Goal: Connect with others: Connect with others

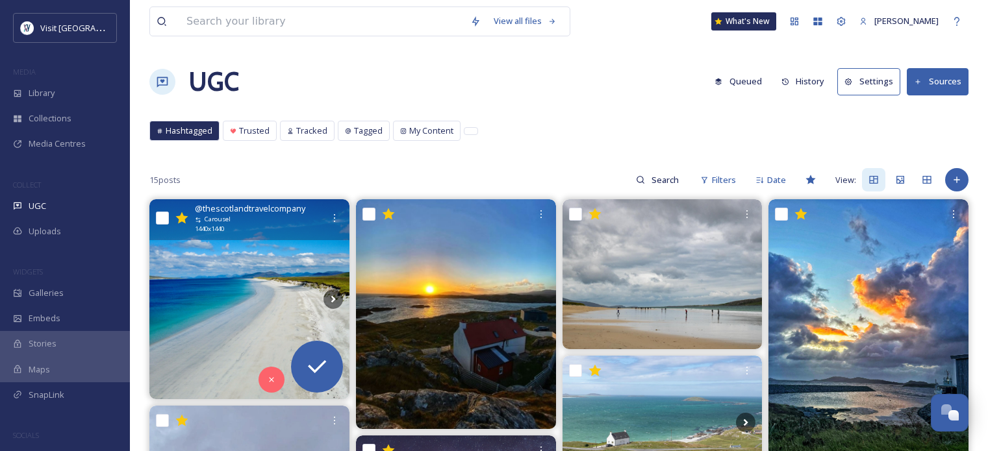
scroll to position [65, 0]
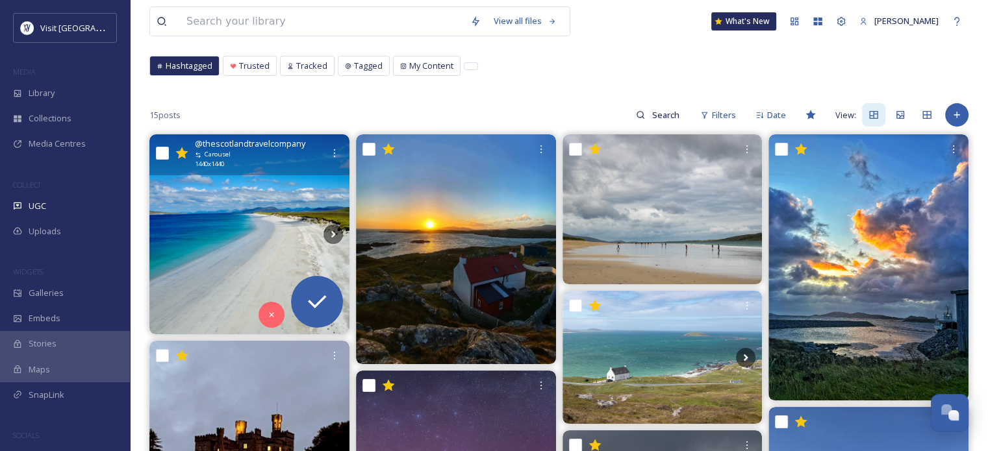
click at [240, 219] on img at bounding box center [249, 234] width 200 height 200
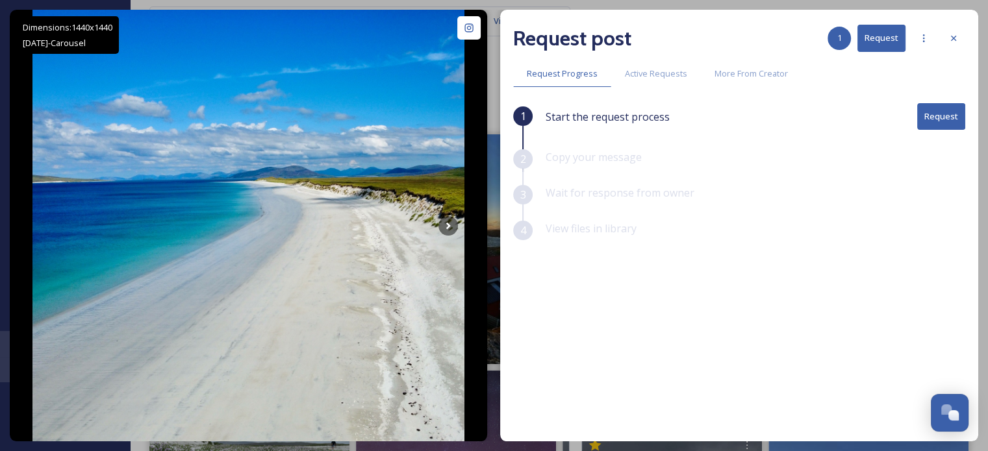
click at [946, 117] on button "Request" at bounding box center [941, 116] width 48 height 27
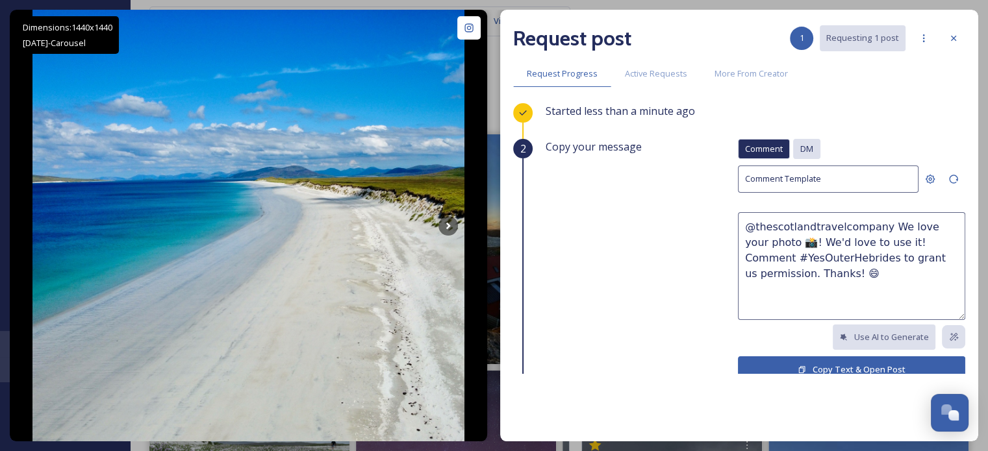
click at [800, 149] on span "DM" at bounding box center [806, 149] width 13 height 12
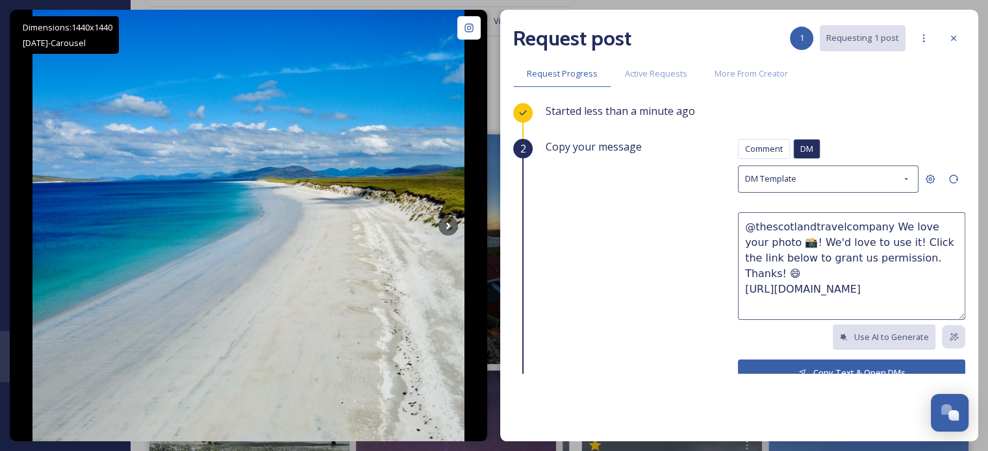
click at [805, 362] on button "Copy Text & Open DMs" at bounding box center [851, 373] width 227 height 27
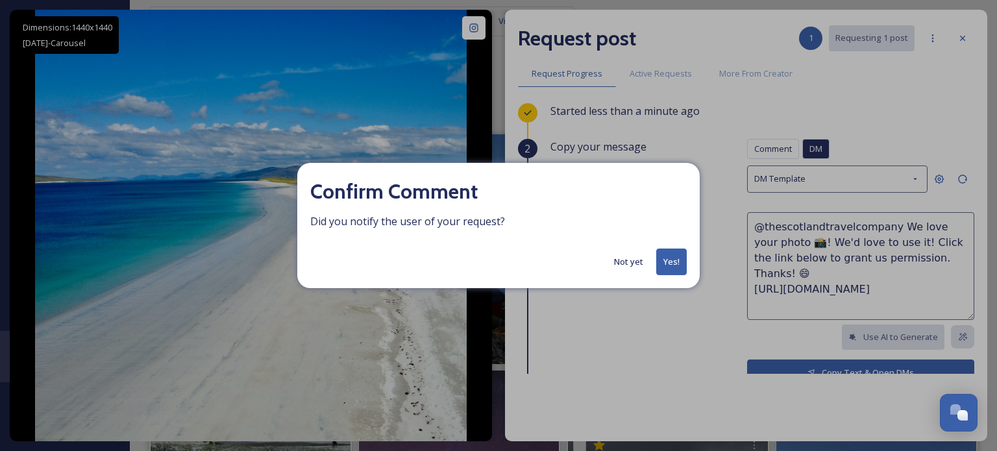
click at [660, 262] on button "Yes!" at bounding box center [671, 262] width 31 height 27
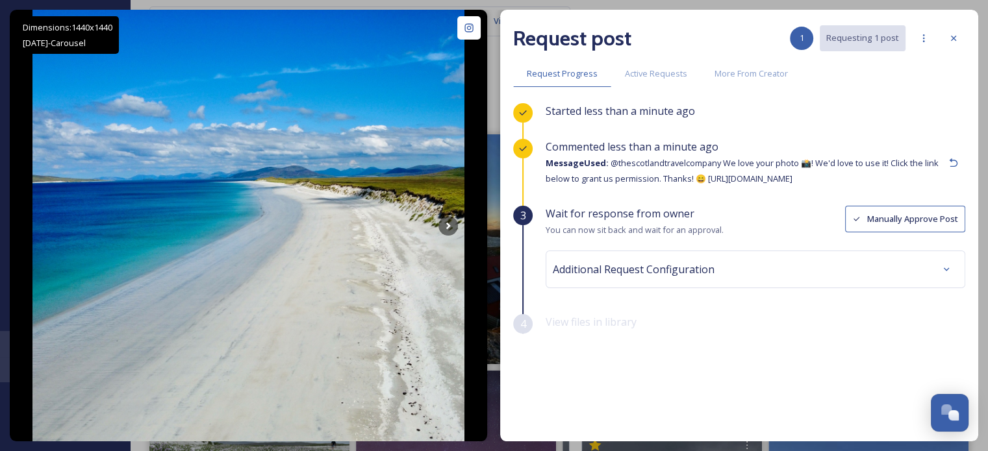
click at [948, 38] on icon at bounding box center [953, 38] width 10 height 10
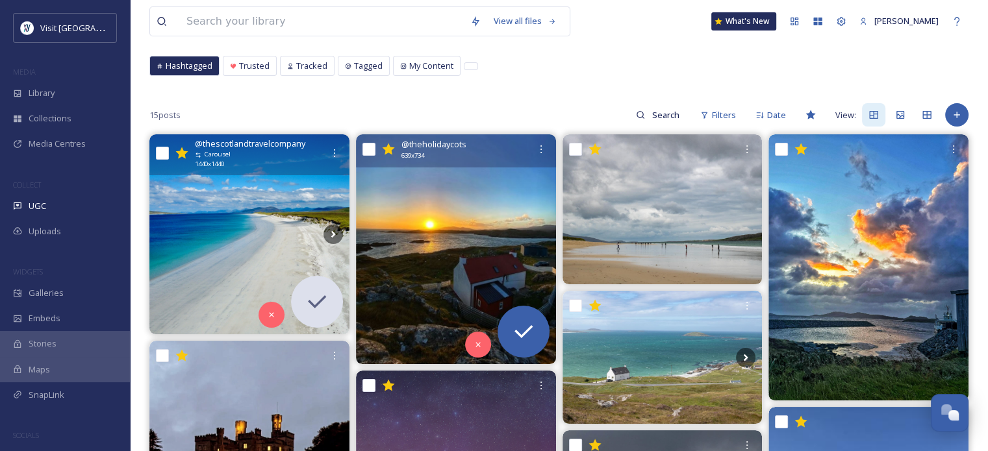
click at [431, 230] on img at bounding box center [456, 249] width 200 height 230
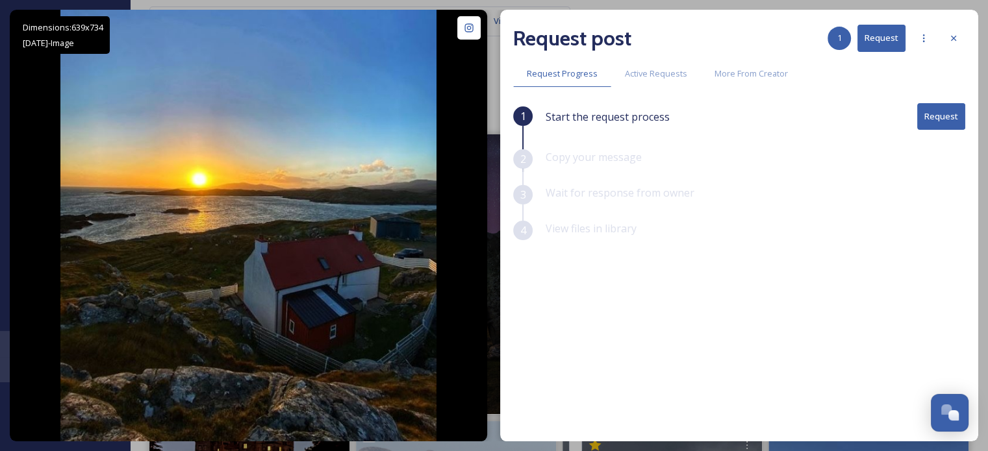
click at [930, 117] on button "Request" at bounding box center [941, 116] width 48 height 27
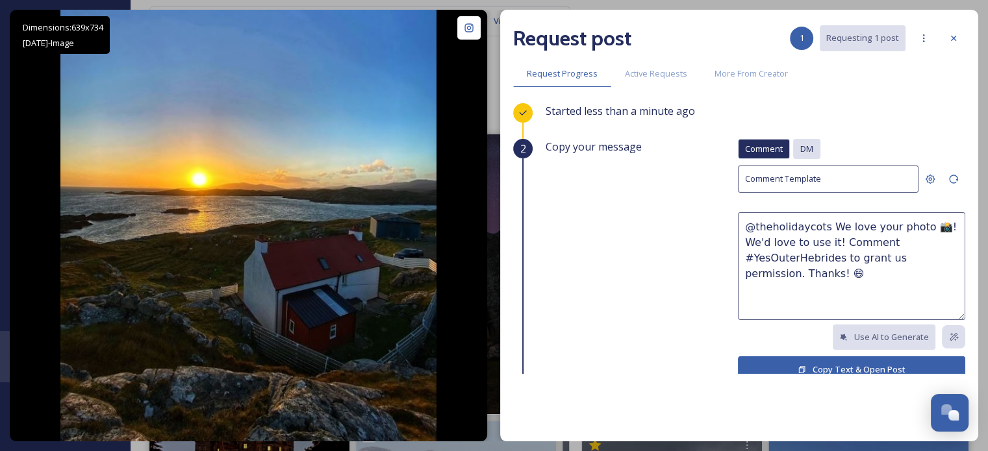
click at [801, 147] on span "DM" at bounding box center [806, 149] width 13 height 12
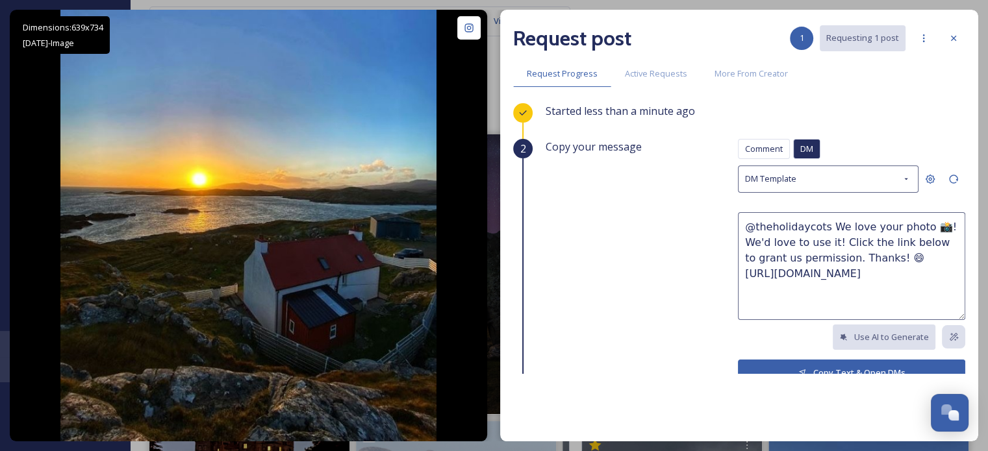
click at [842, 365] on button "Copy Text & Open DMs" at bounding box center [851, 373] width 227 height 27
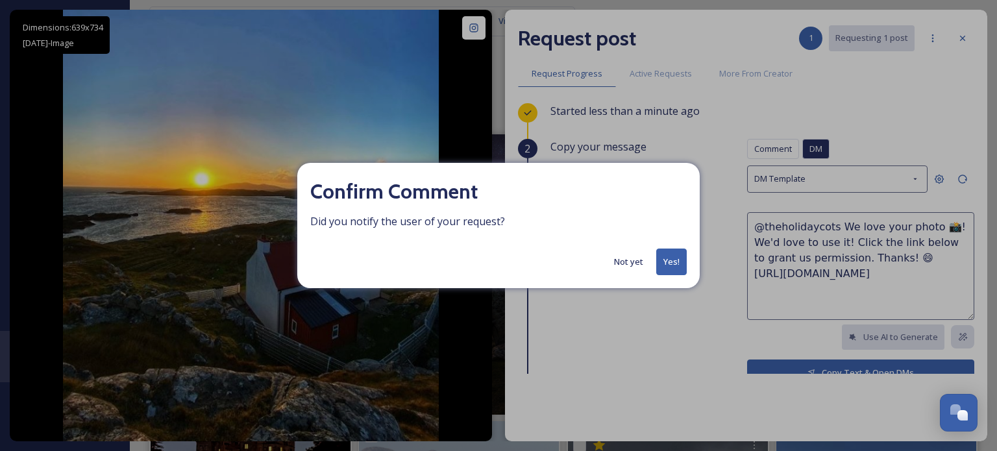
click at [671, 267] on button "Yes!" at bounding box center [671, 262] width 31 height 27
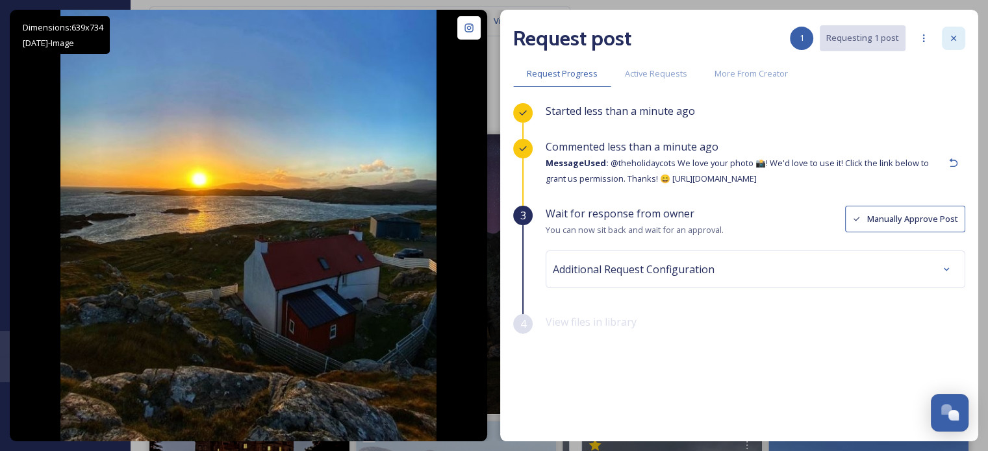
click at [952, 42] on icon at bounding box center [953, 38] width 10 height 10
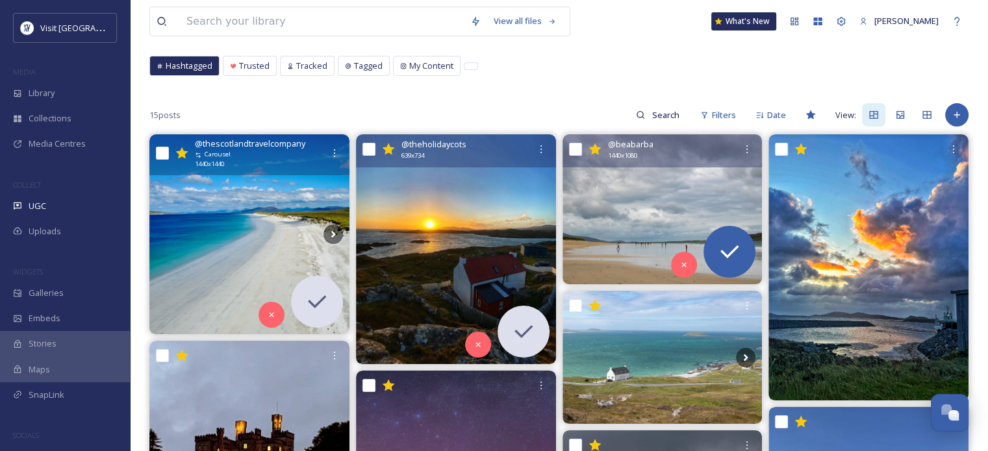
click at [663, 211] on img at bounding box center [662, 209] width 200 height 150
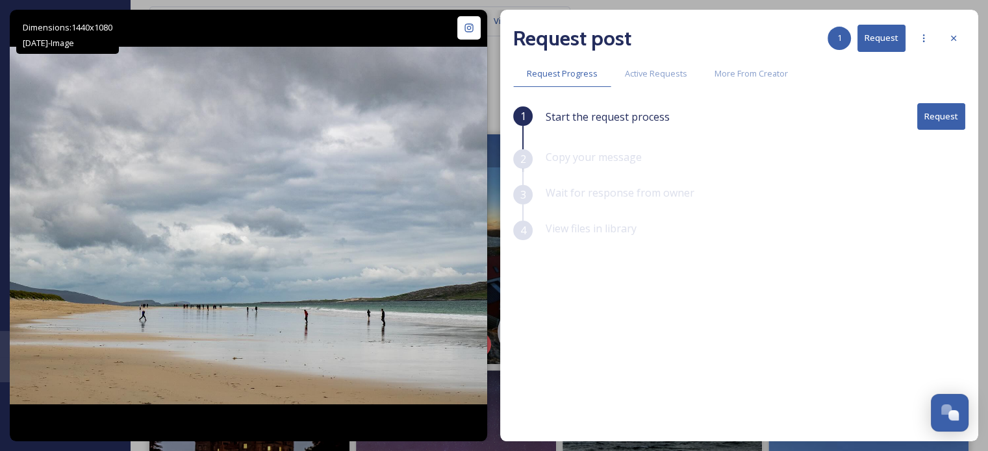
click at [947, 114] on button "Request" at bounding box center [941, 116] width 48 height 27
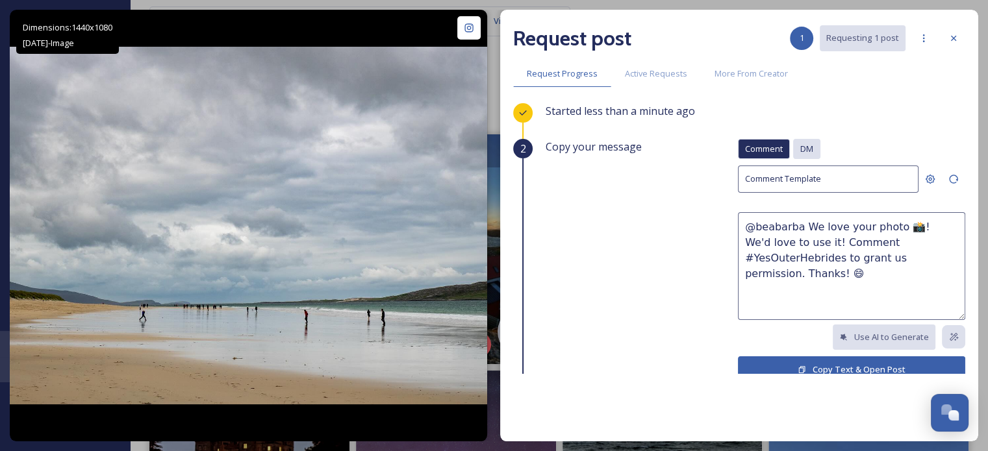
click at [800, 150] on span "DM" at bounding box center [806, 149] width 13 height 12
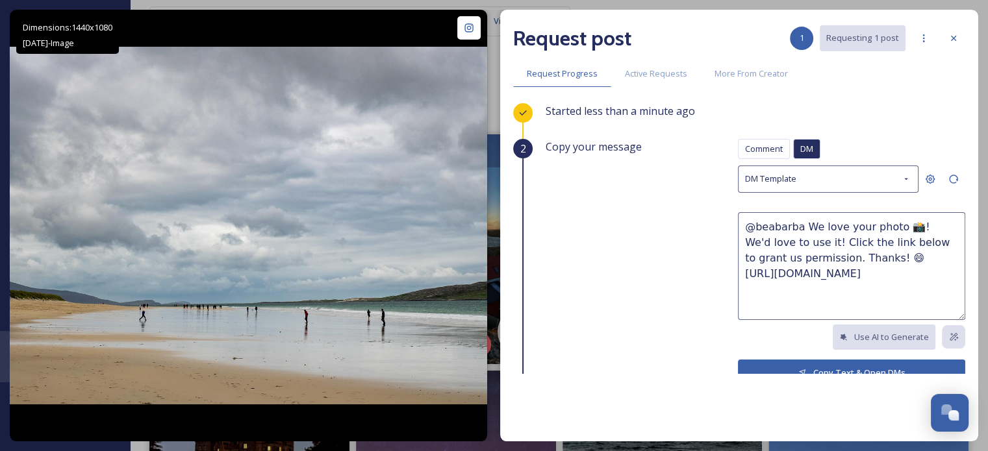
click at [816, 363] on button "Copy Text & Open DMs" at bounding box center [851, 373] width 227 height 27
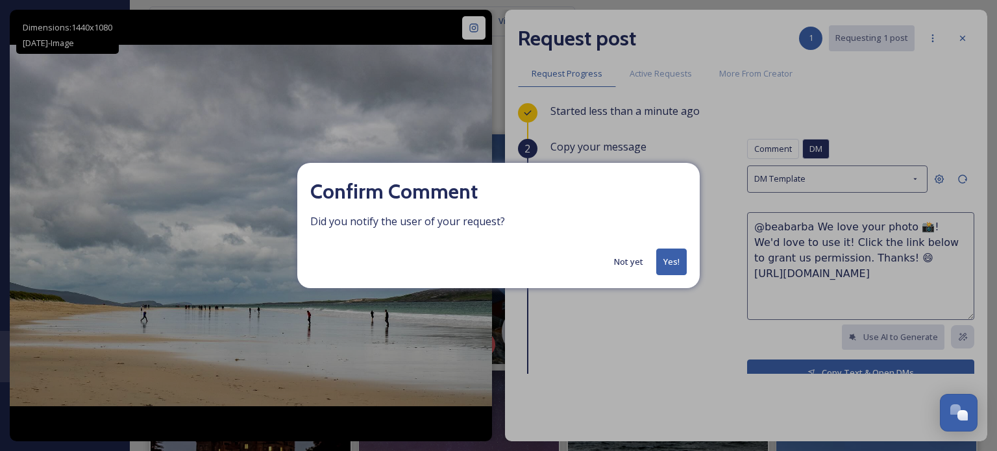
click at [673, 263] on button "Yes!" at bounding box center [671, 262] width 31 height 27
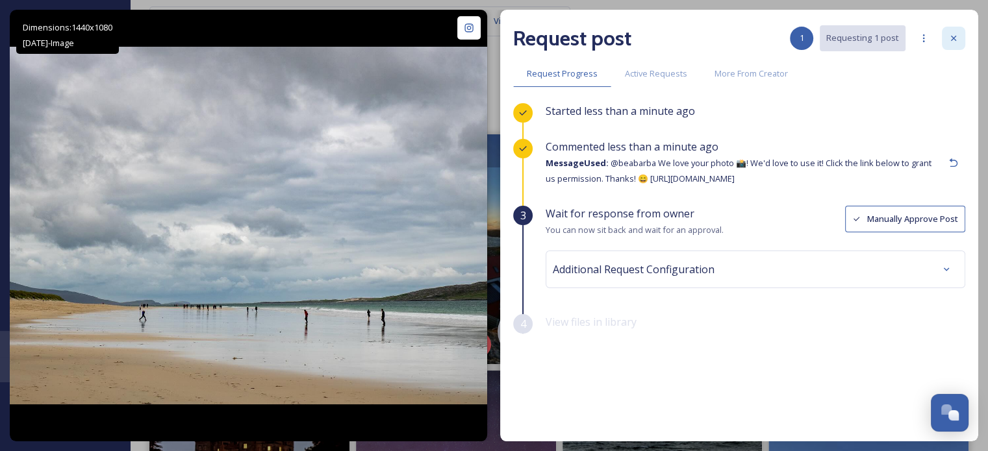
click at [948, 40] on icon at bounding box center [953, 38] width 10 height 10
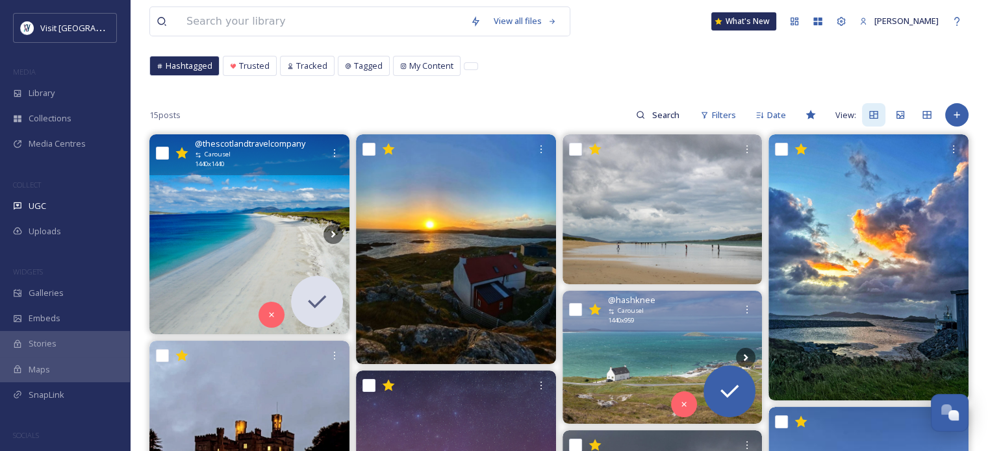
click at [678, 345] on img at bounding box center [662, 357] width 200 height 133
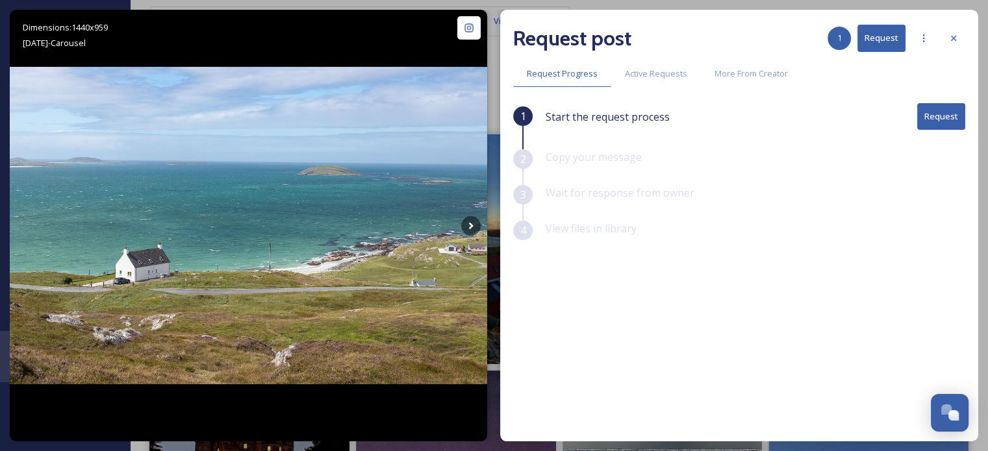
click at [950, 116] on button "Request" at bounding box center [941, 116] width 48 height 27
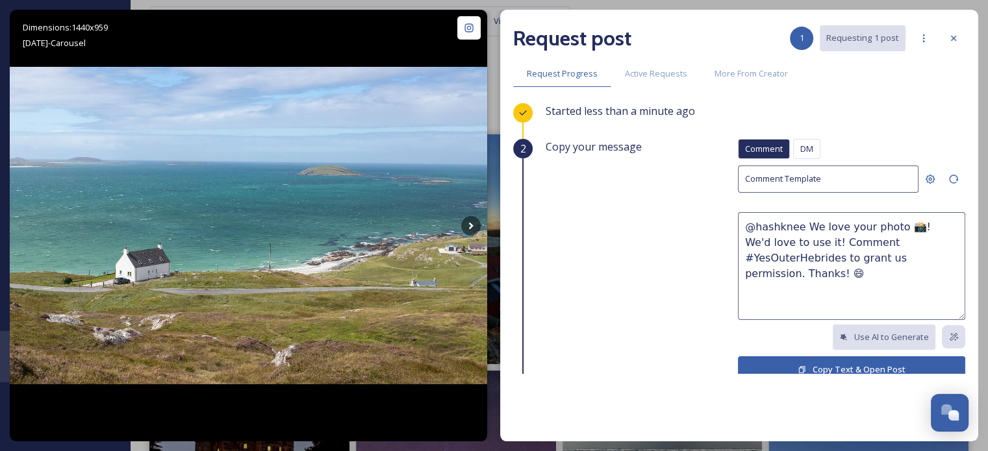
click at [802, 370] on button "Copy Text & Open Post" at bounding box center [851, 369] width 227 height 27
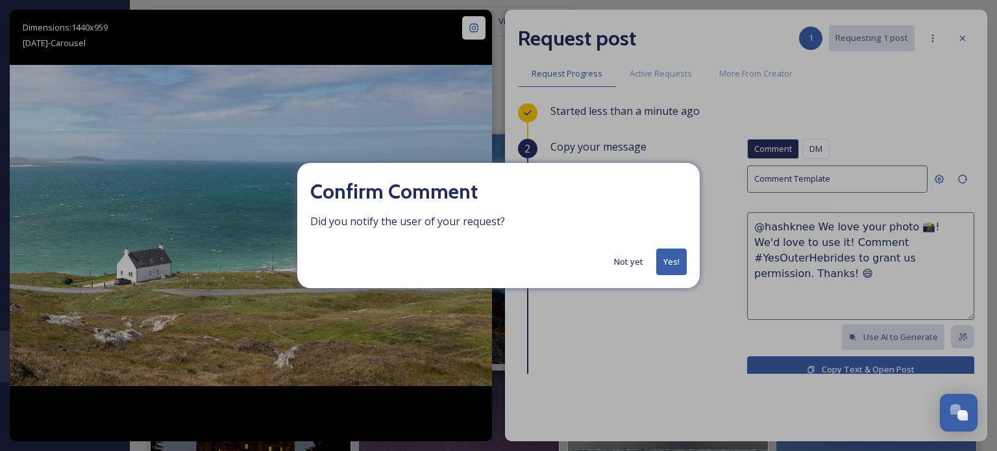
click at [673, 266] on button "Yes!" at bounding box center [671, 262] width 31 height 27
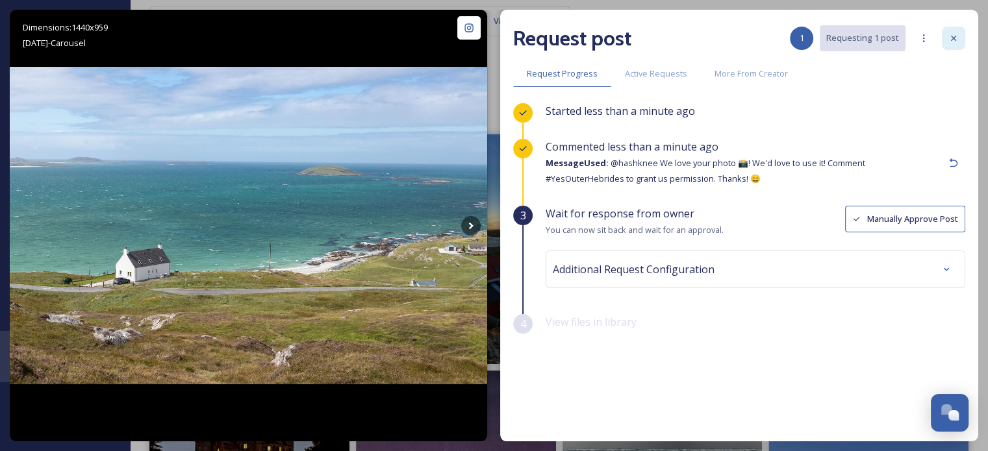
click at [956, 42] on icon at bounding box center [953, 38] width 10 height 10
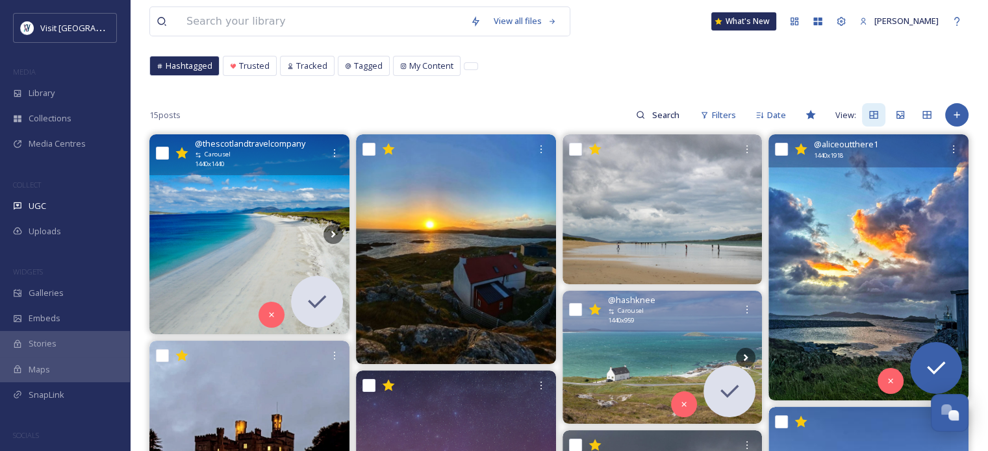
click at [914, 281] on img at bounding box center [868, 267] width 200 height 266
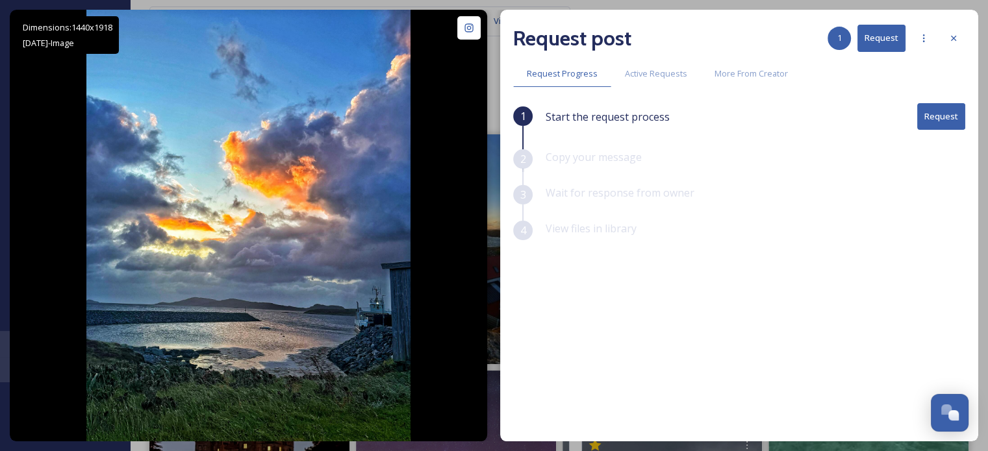
click at [940, 121] on button "Request" at bounding box center [941, 116] width 48 height 27
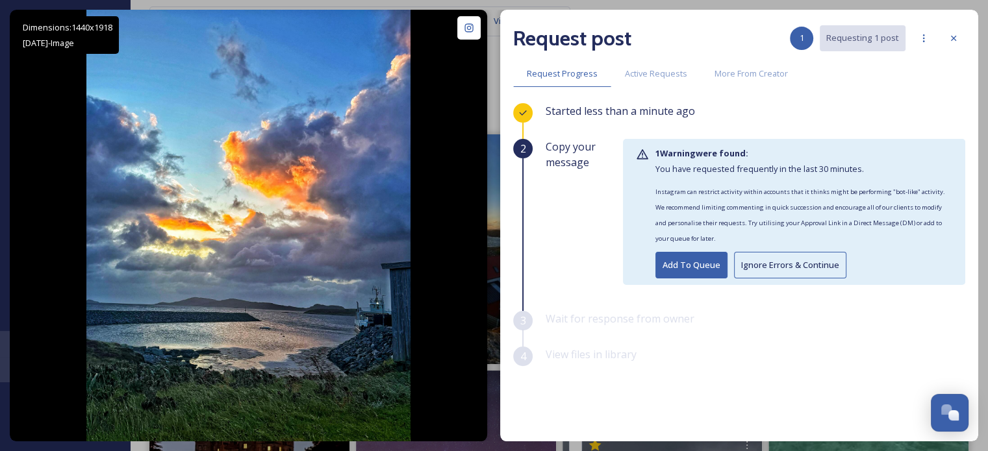
click at [786, 269] on button "Ignore Errors & Continue" at bounding box center [790, 265] width 112 height 27
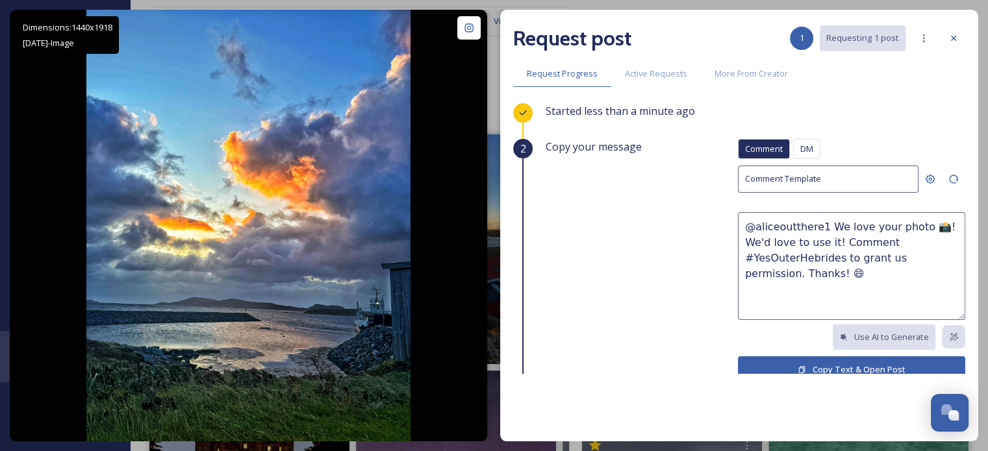
click at [805, 147] on div "DM" at bounding box center [806, 149] width 27 height 20
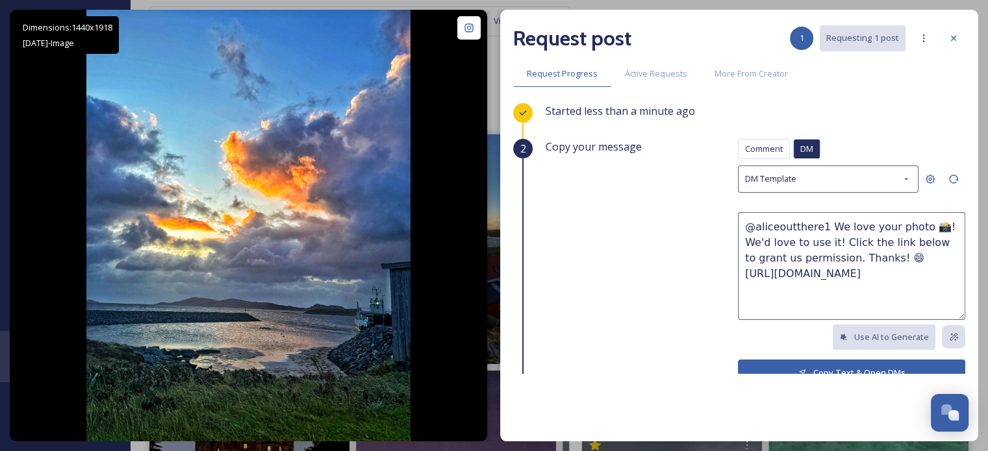
click at [830, 365] on button "Copy Text & Open DMs" at bounding box center [851, 373] width 227 height 27
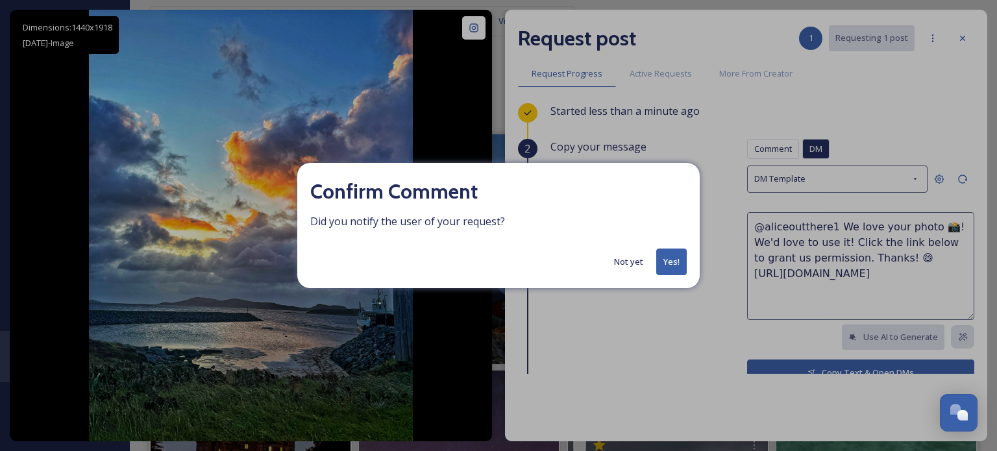
click at [680, 260] on button "Yes!" at bounding box center [671, 262] width 31 height 27
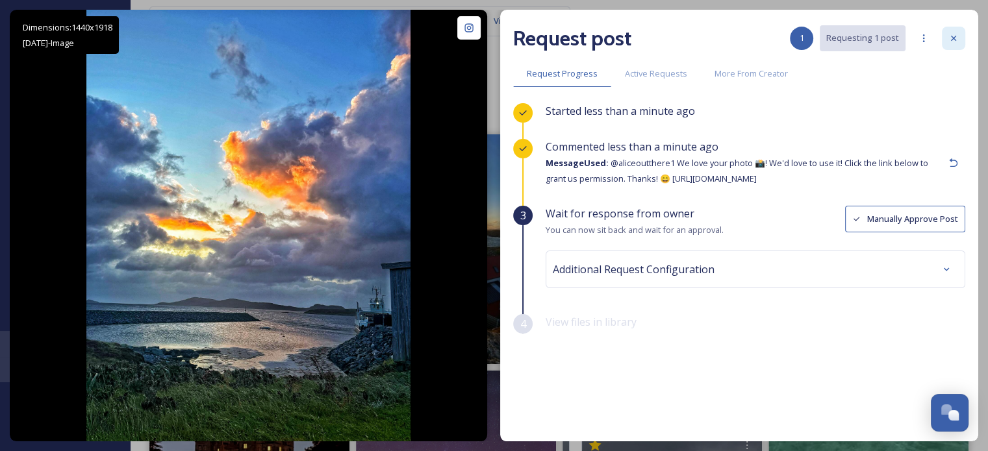
click at [952, 34] on icon at bounding box center [953, 38] width 10 height 10
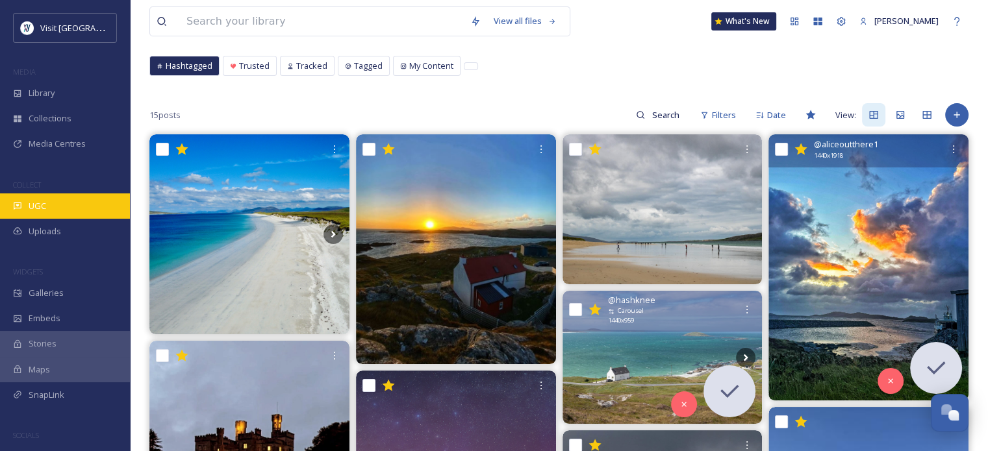
click at [26, 203] on div "UGC" at bounding box center [65, 206] width 130 height 25
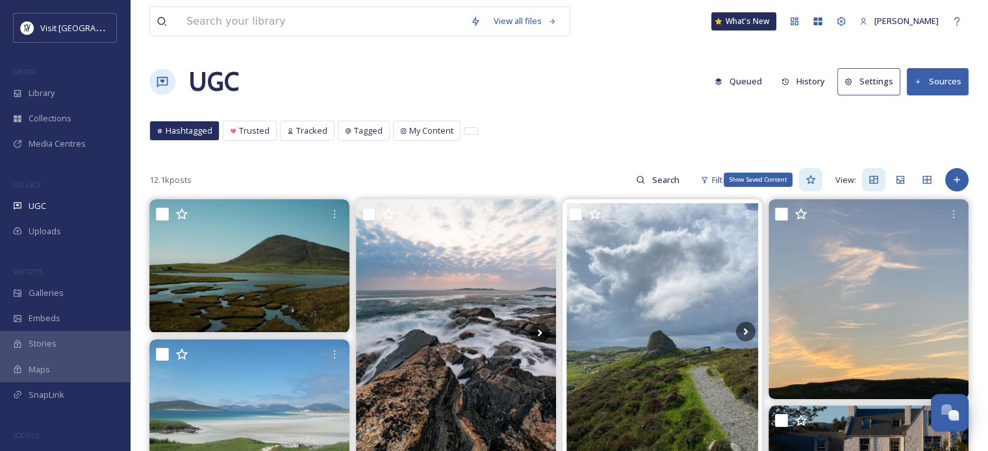
click at [808, 182] on icon at bounding box center [810, 179] width 10 height 9
